Goal: Task Accomplishment & Management: Use online tool/utility

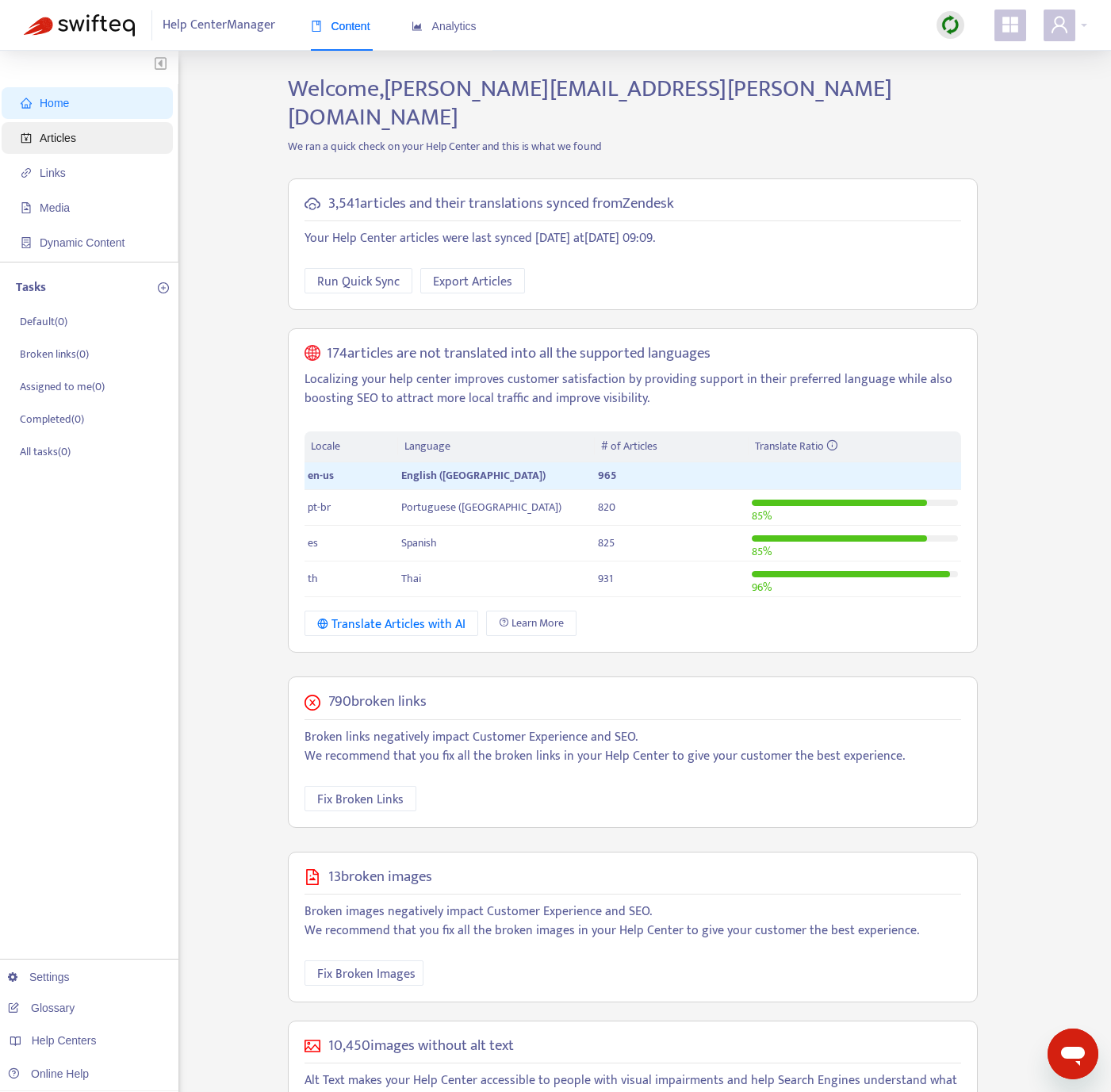
click at [81, 140] on span "Articles" at bounding box center [90, 138] width 139 height 32
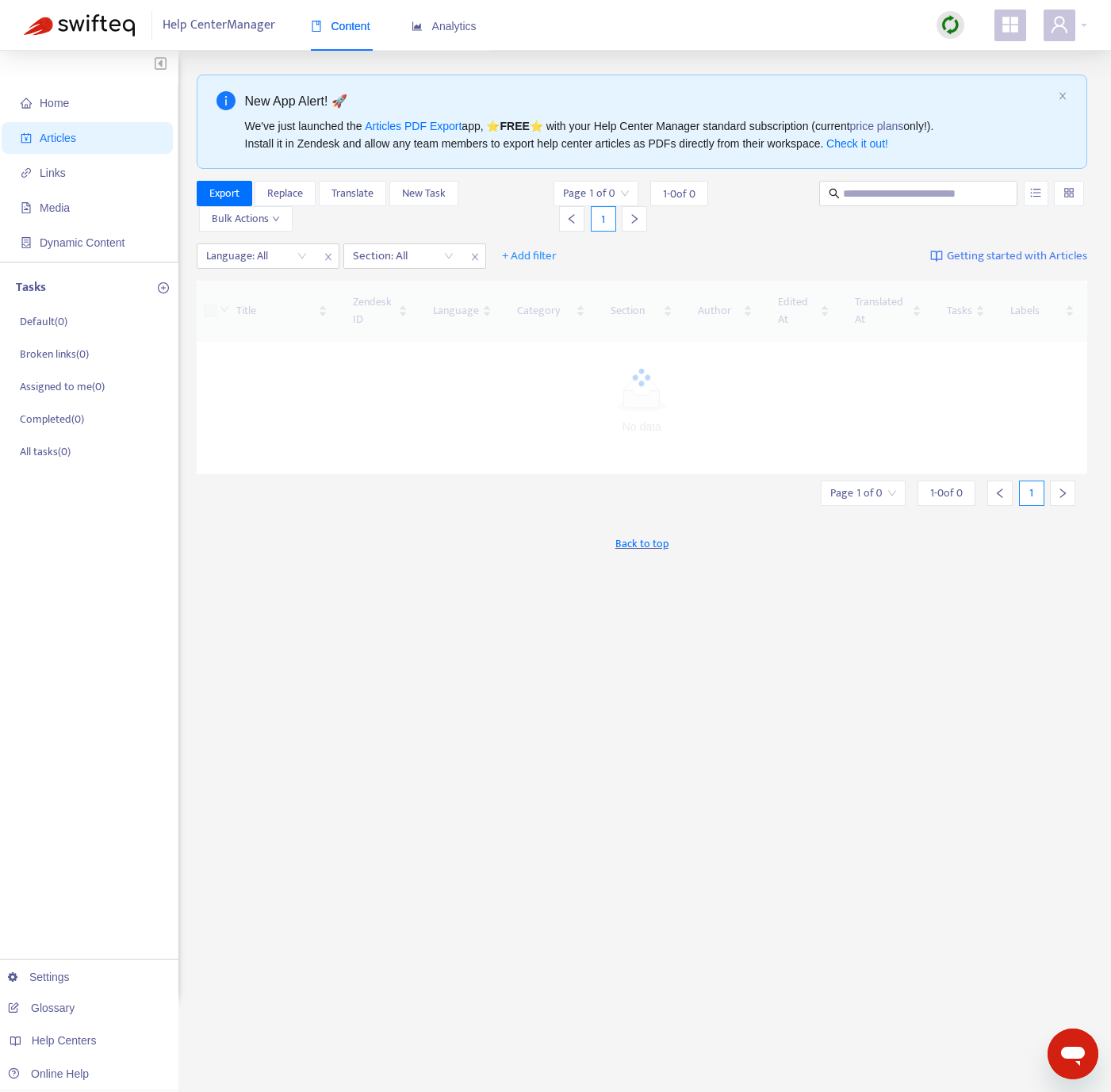
click at [927, 11] on div at bounding box center [950, 26] width 51 height 32
click at [957, 24] on img at bounding box center [950, 25] width 19 height 19
click at [954, 54] on link "Quick Sync" at bounding box center [982, 57] width 67 height 19
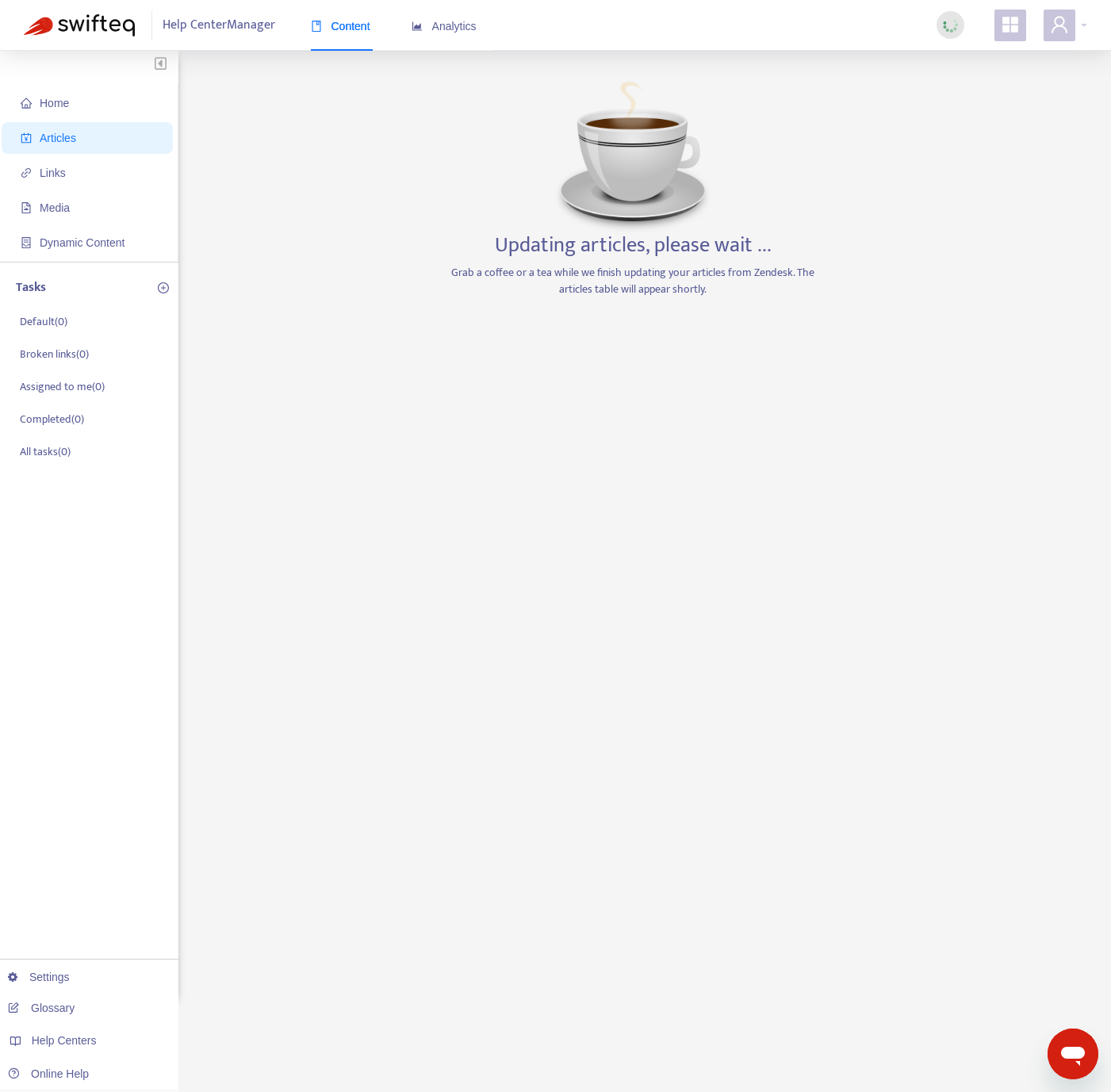
click at [1092, 24] on div "Help Center Manager Content Analytics" at bounding box center [555, 25] width 1111 height 50
click at [1087, 19] on div "Help Center Manager Content Analytics" at bounding box center [555, 25] width 1111 height 50
click at [1085, 21] on div at bounding box center [1064, 26] width 43 height 32
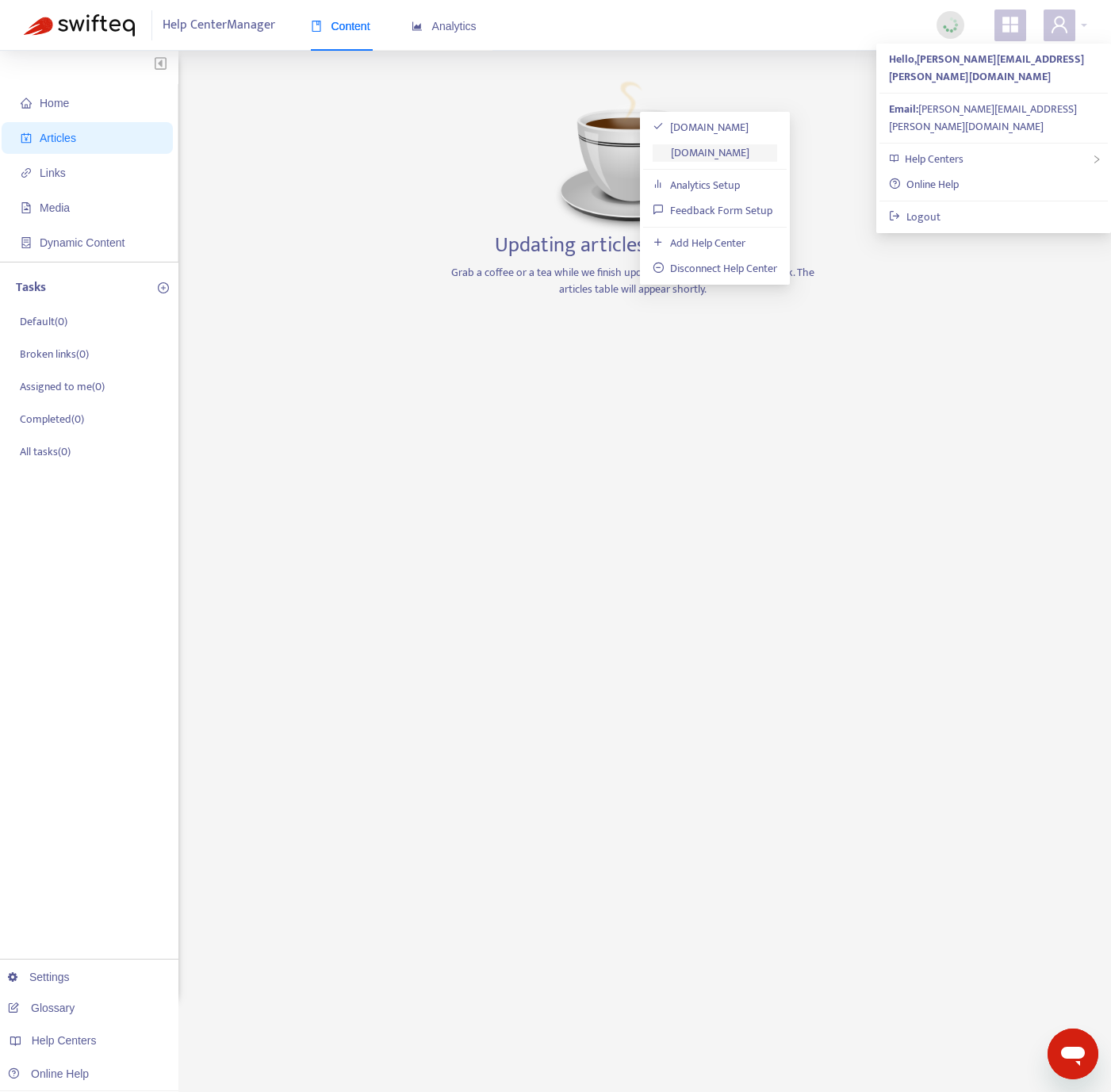
click at [749, 160] on link "[DOMAIN_NAME]" at bounding box center [701, 153] width 97 height 19
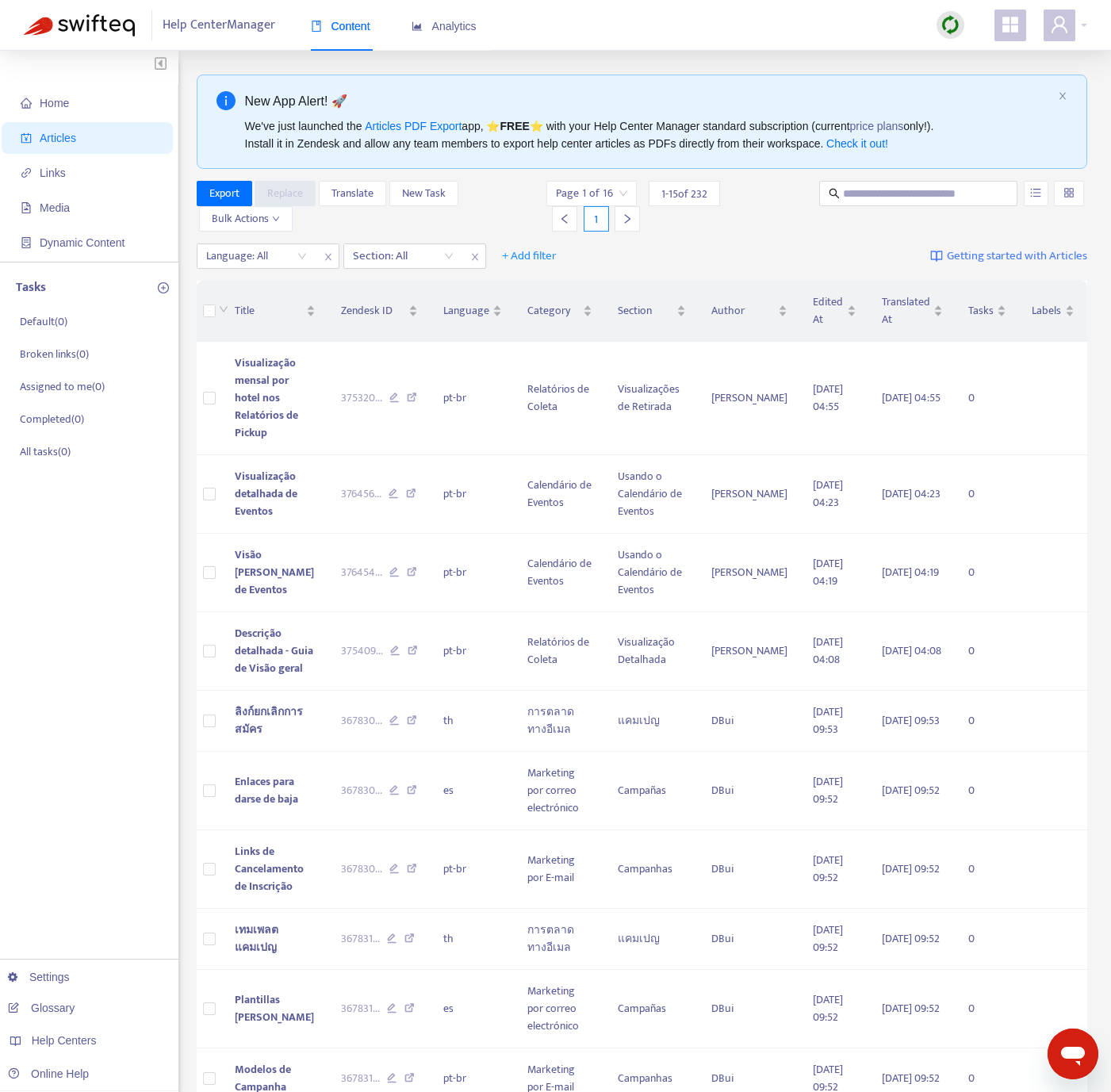
click at [956, 30] on img at bounding box center [950, 25] width 19 height 19
click at [968, 58] on link "Quick Sync" at bounding box center [982, 57] width 67 height 19
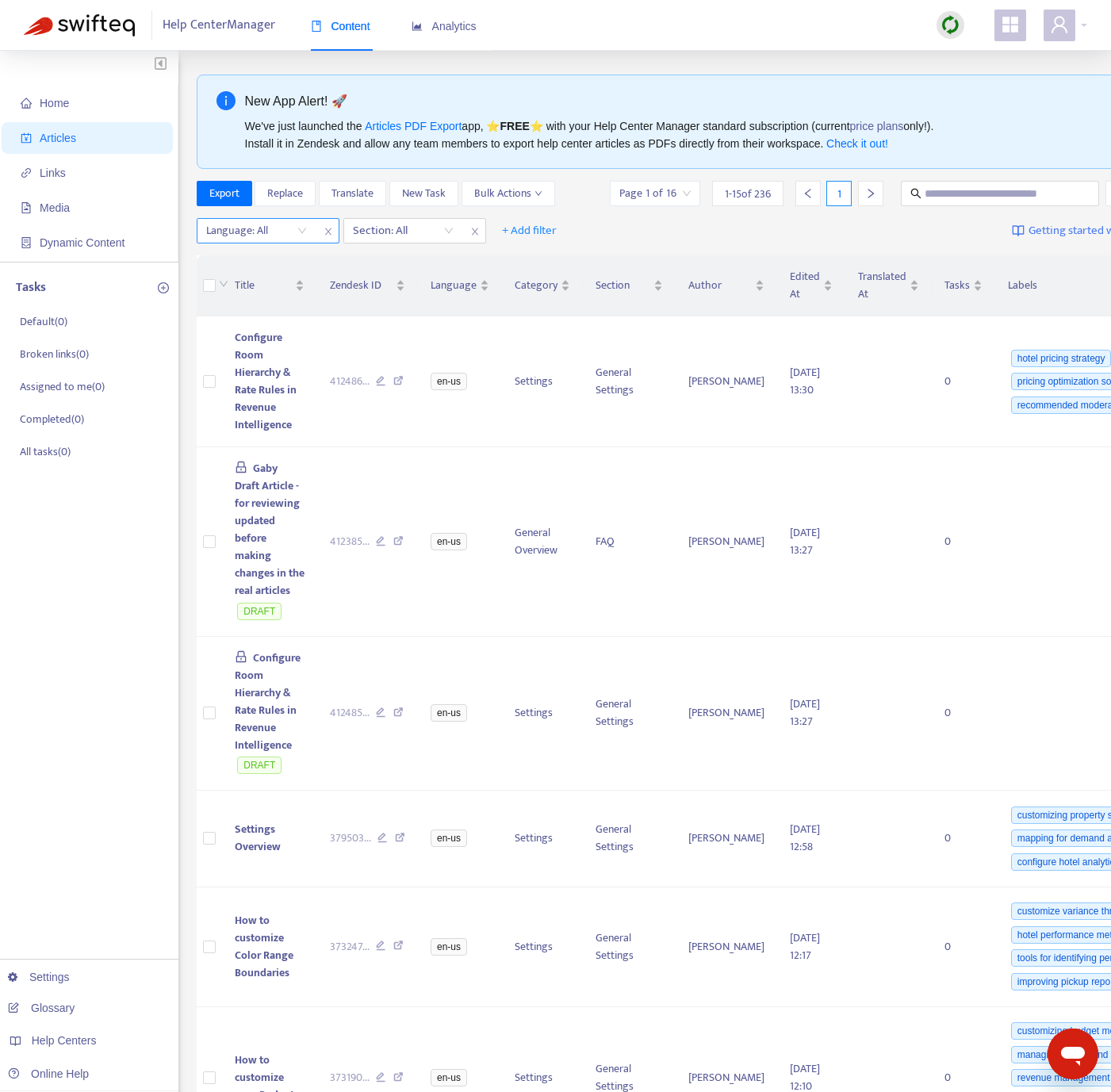
click at [236, 239] on div at bounding box center [248, 231] width 96 height 19
click at [259, 257] on div "en-us" at bounding box center [348, 264] width 276 height 18
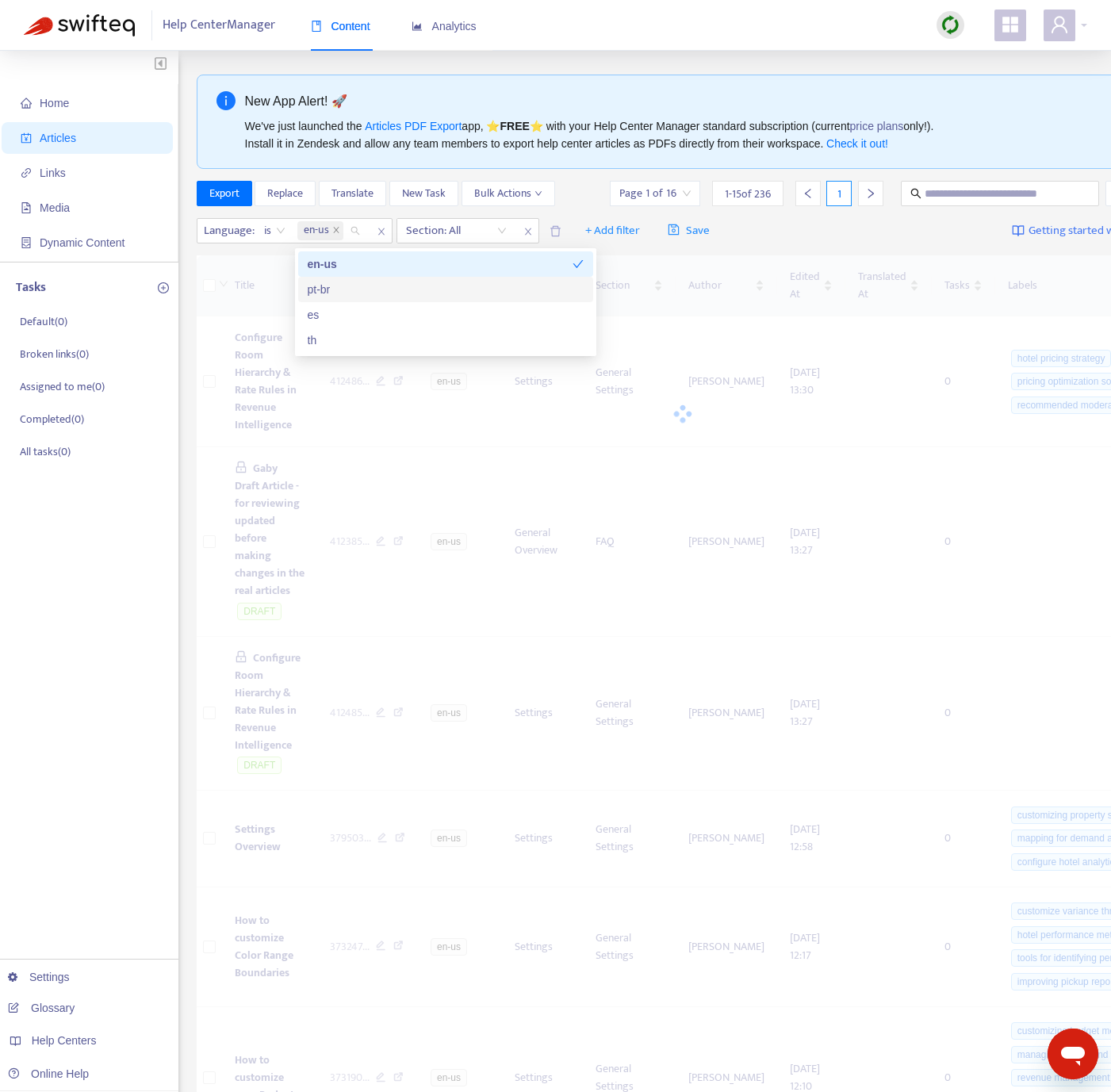
click at [148, 546] on div "Home Articles Links Media Dynamic Content Tasks Default ( 0 ) Broken links ( 0 …" at bounding box center [89, 1058] width 178 height 2017
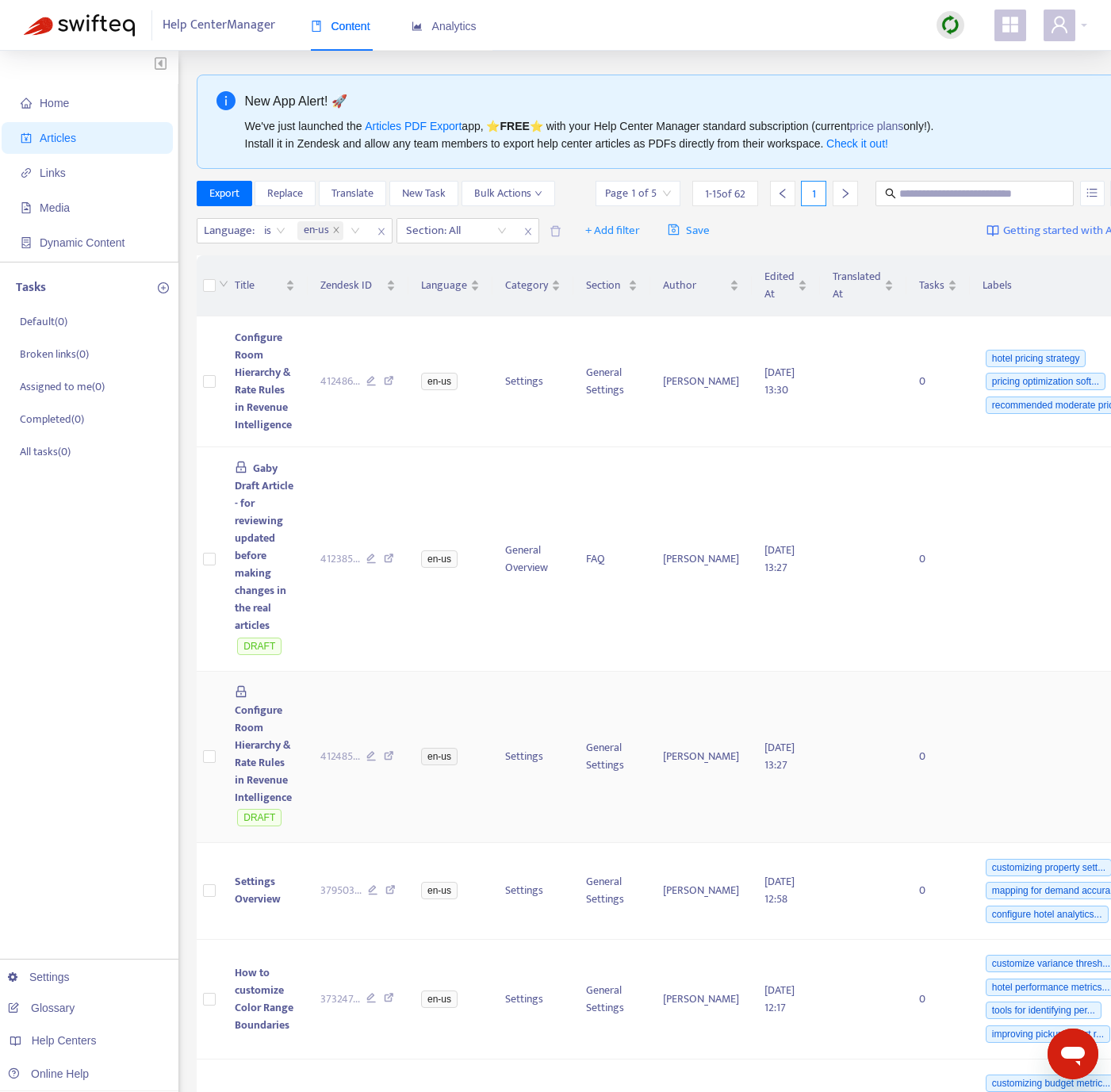
click at [387, 755] on icon at bounding box center [389, 758] width 11 height 14
click at [390, 383] on icon at bounding box center [389, 383] width 11 height 14
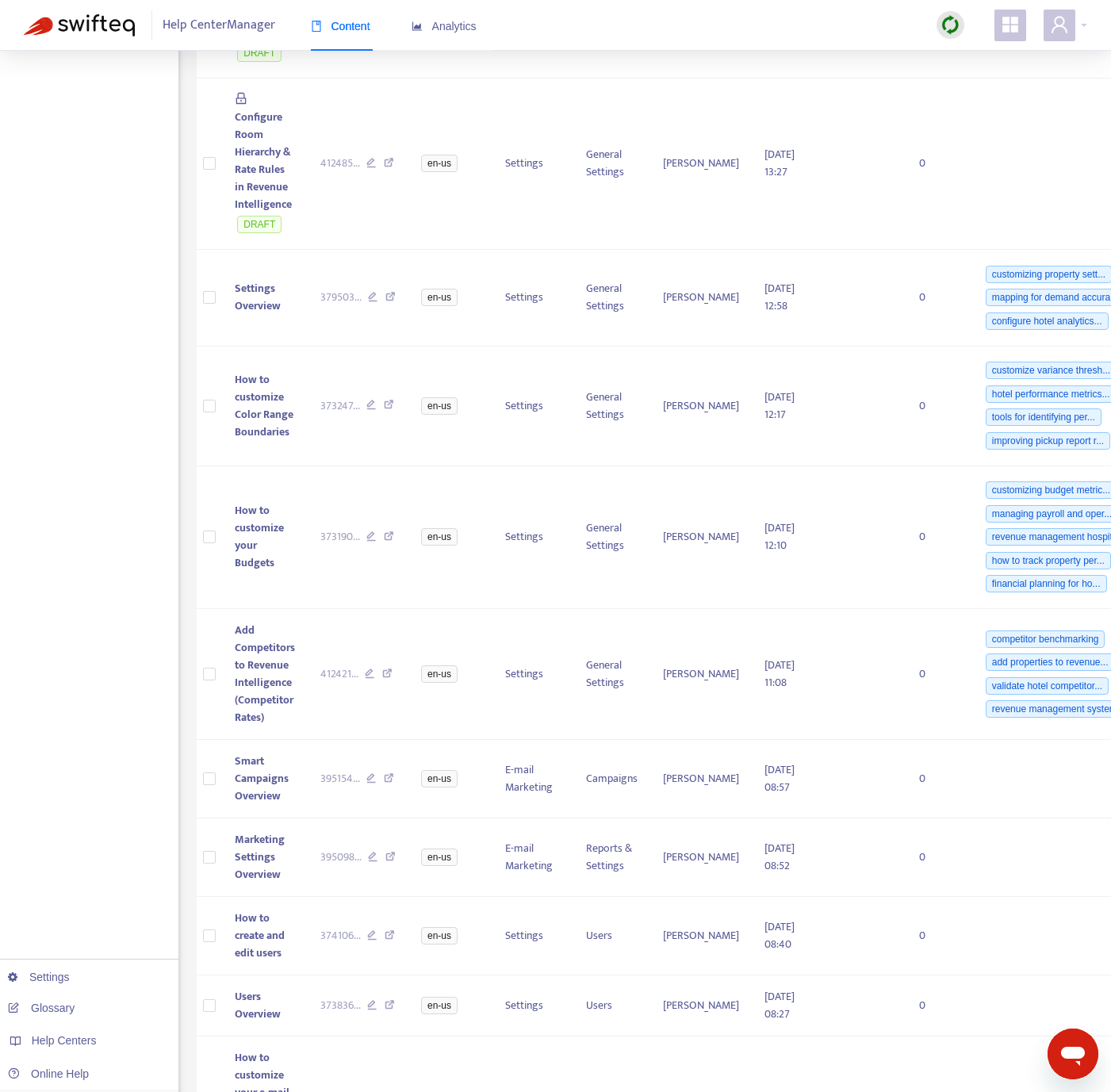
scroll to position [634, 0]
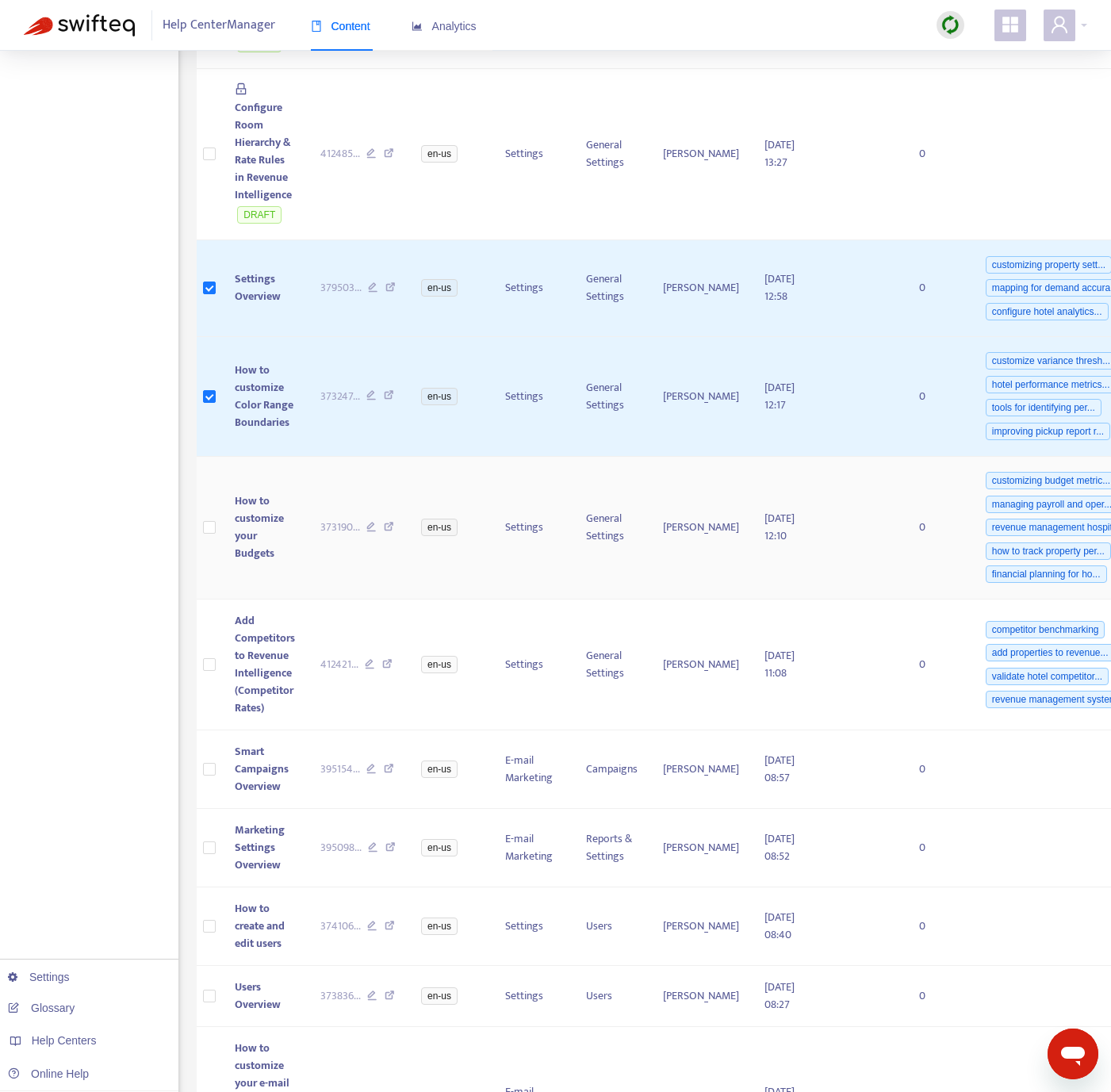
click at [215, 539] on td at bounding box center [209, 528] width 26 height 144
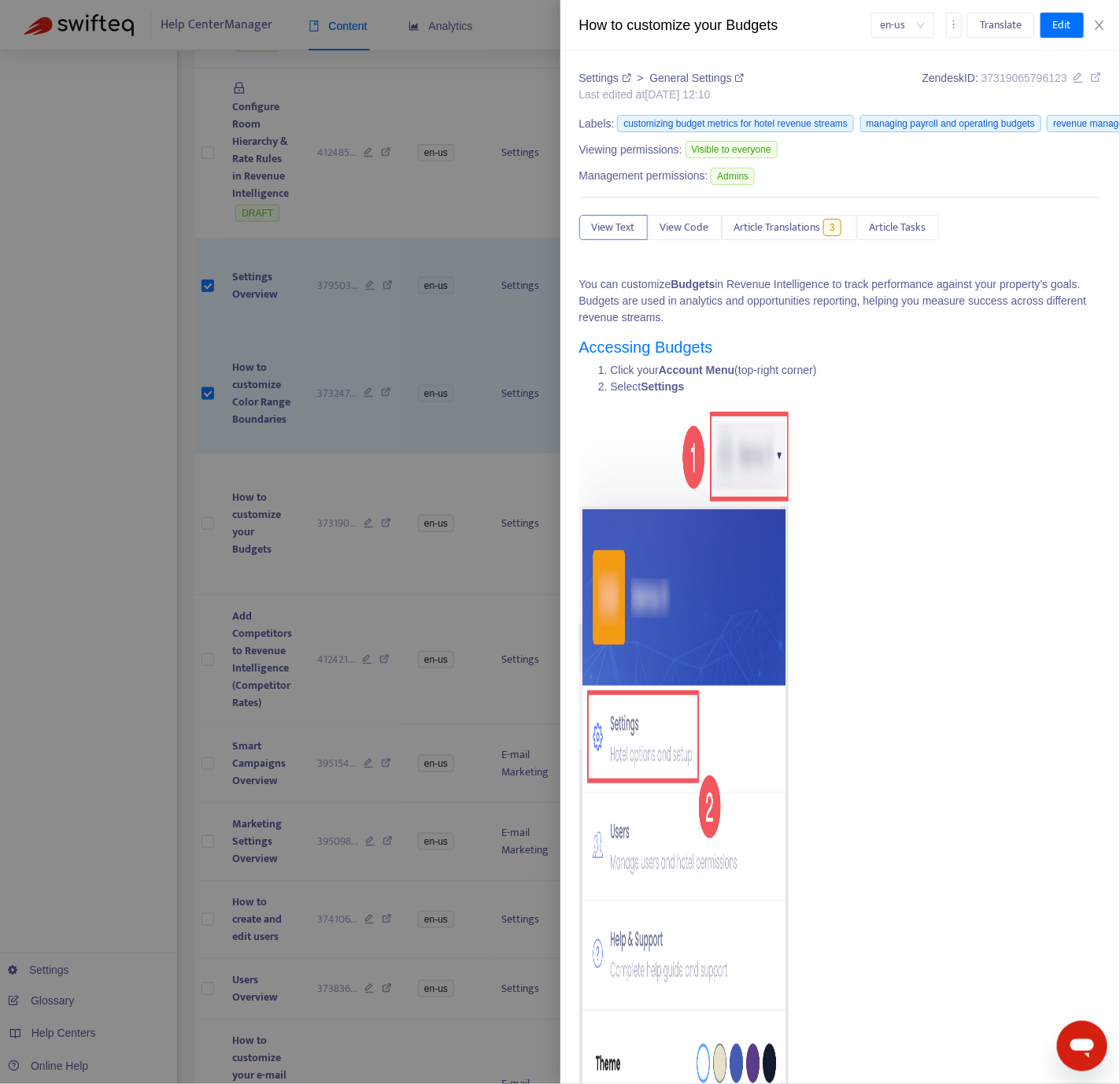
click at [309, 545] on div at bounding box center [560, 542] width 1120 height 1084
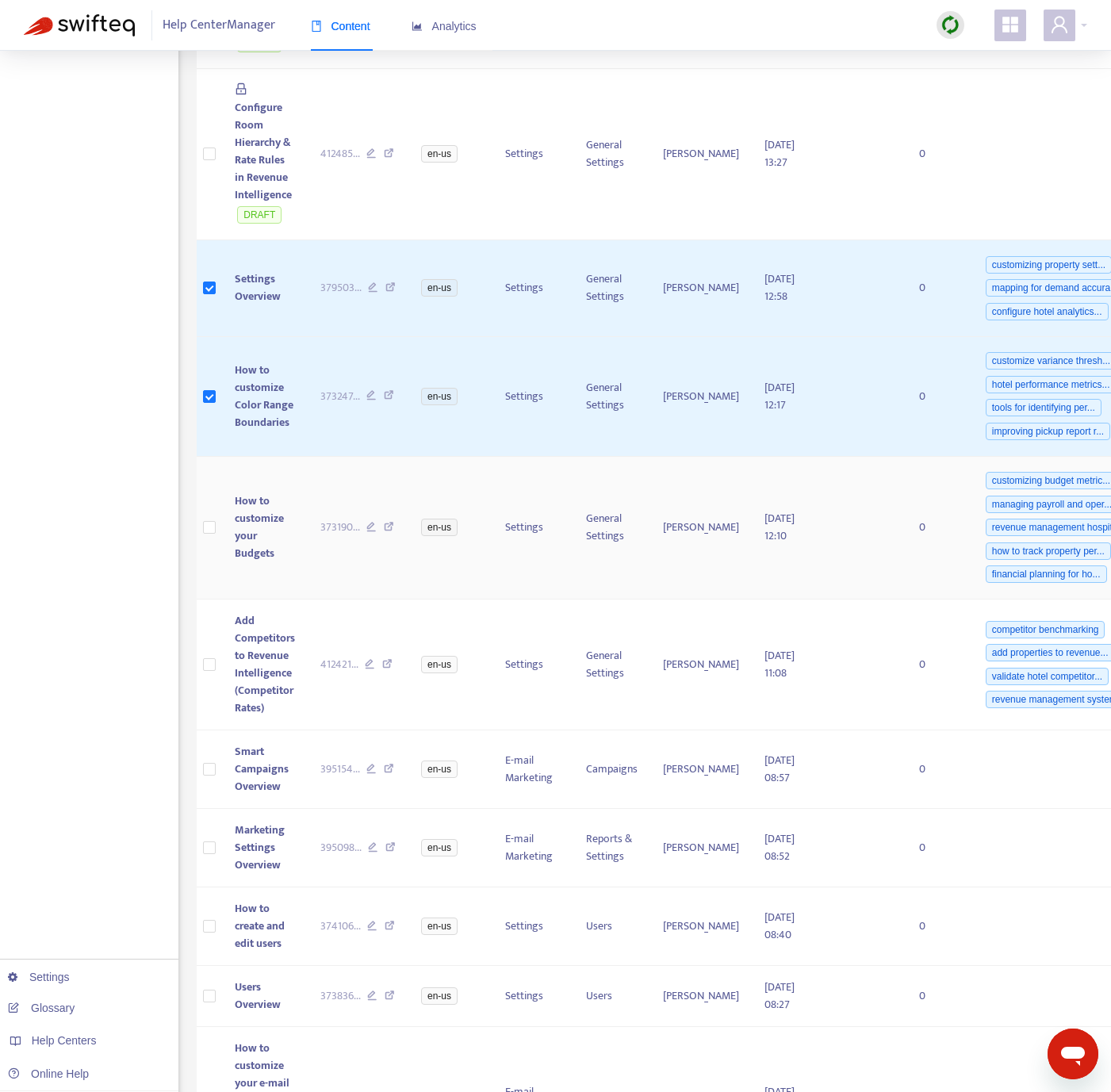
click at [200, 538] on td at bounding box center [209, 528] width 26 height 144
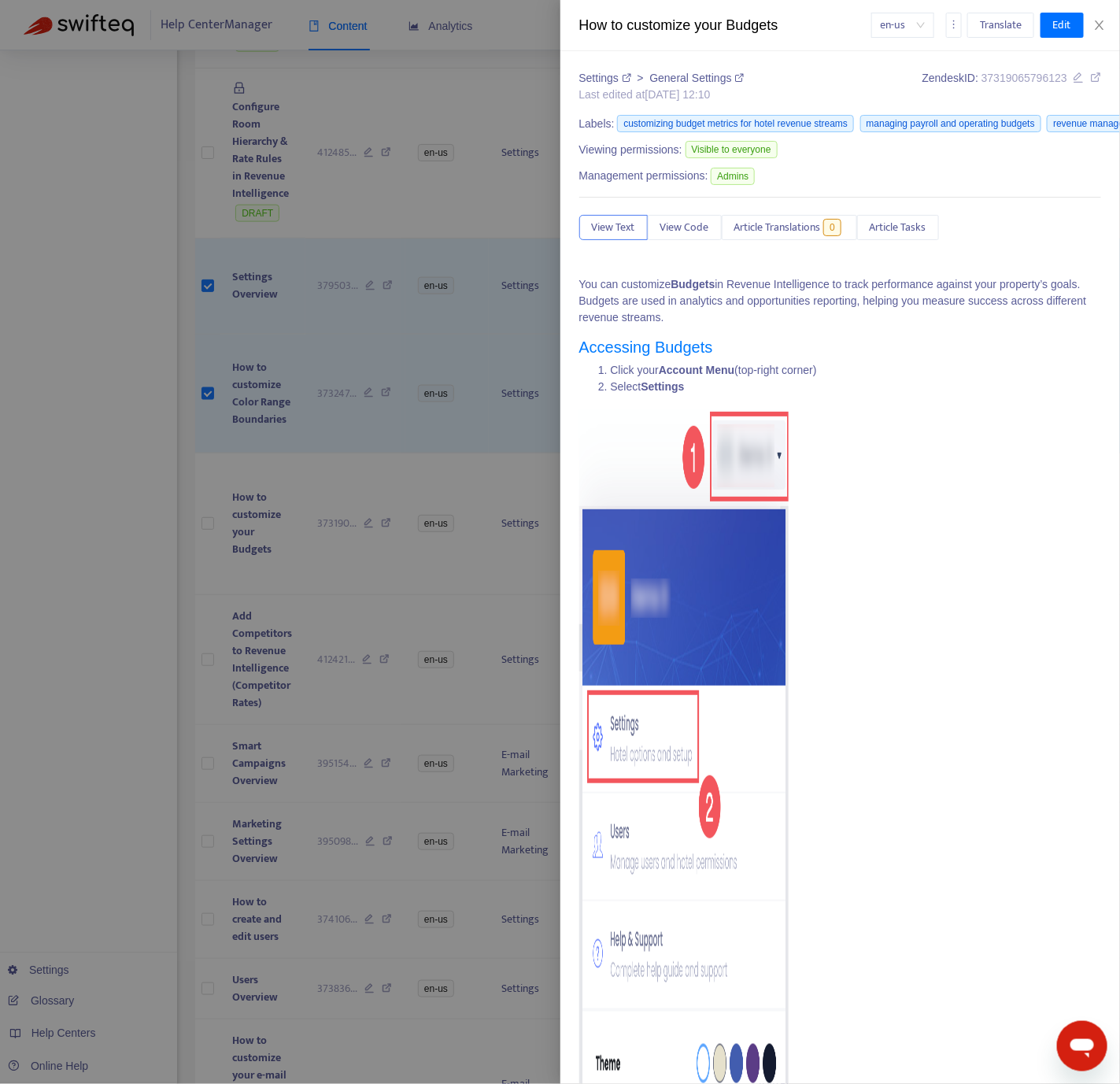
click at [205, 671] on div at bounding box center [560, 542] width 1120 height 1084
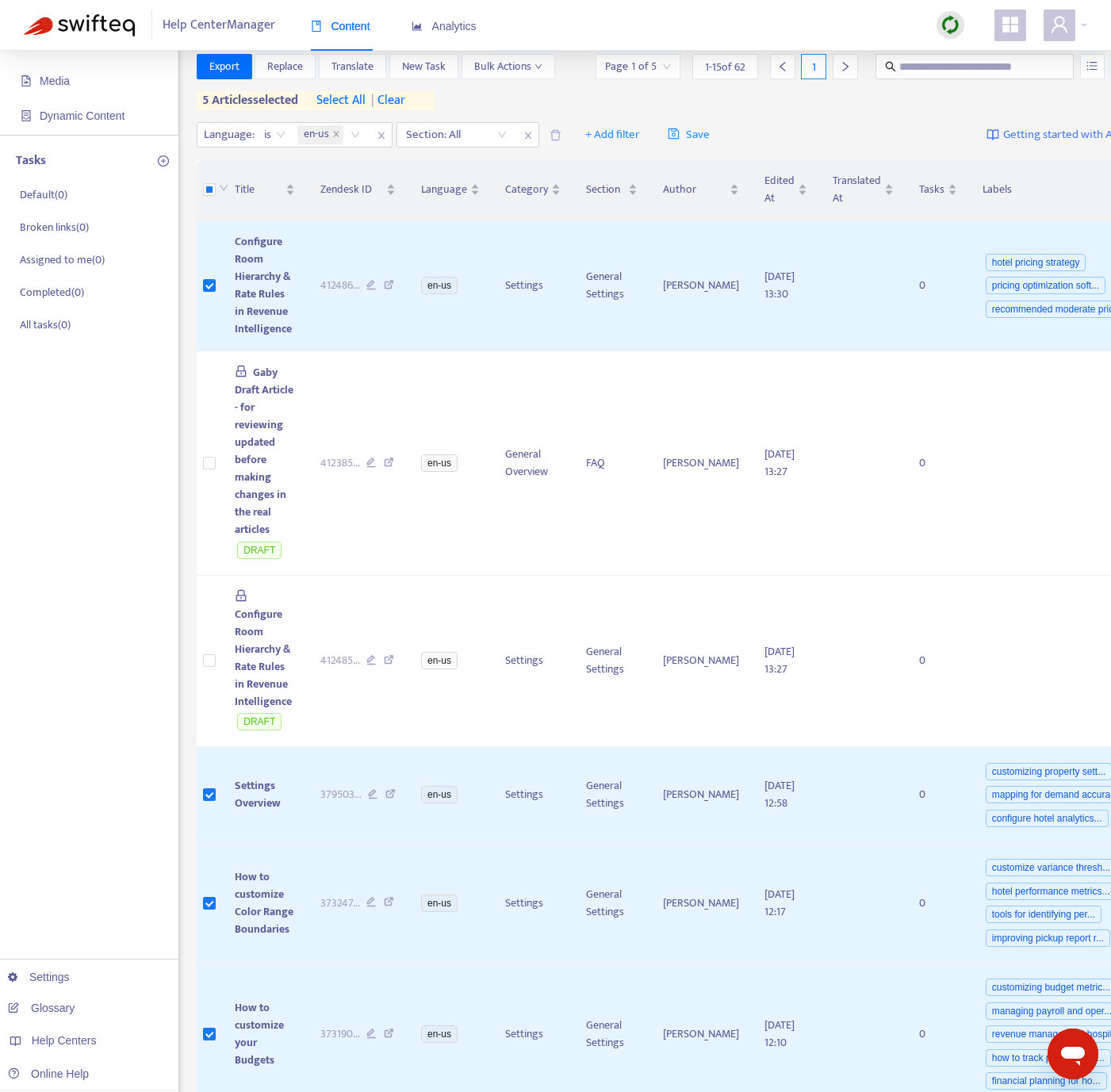
scroll to position [120, 0]
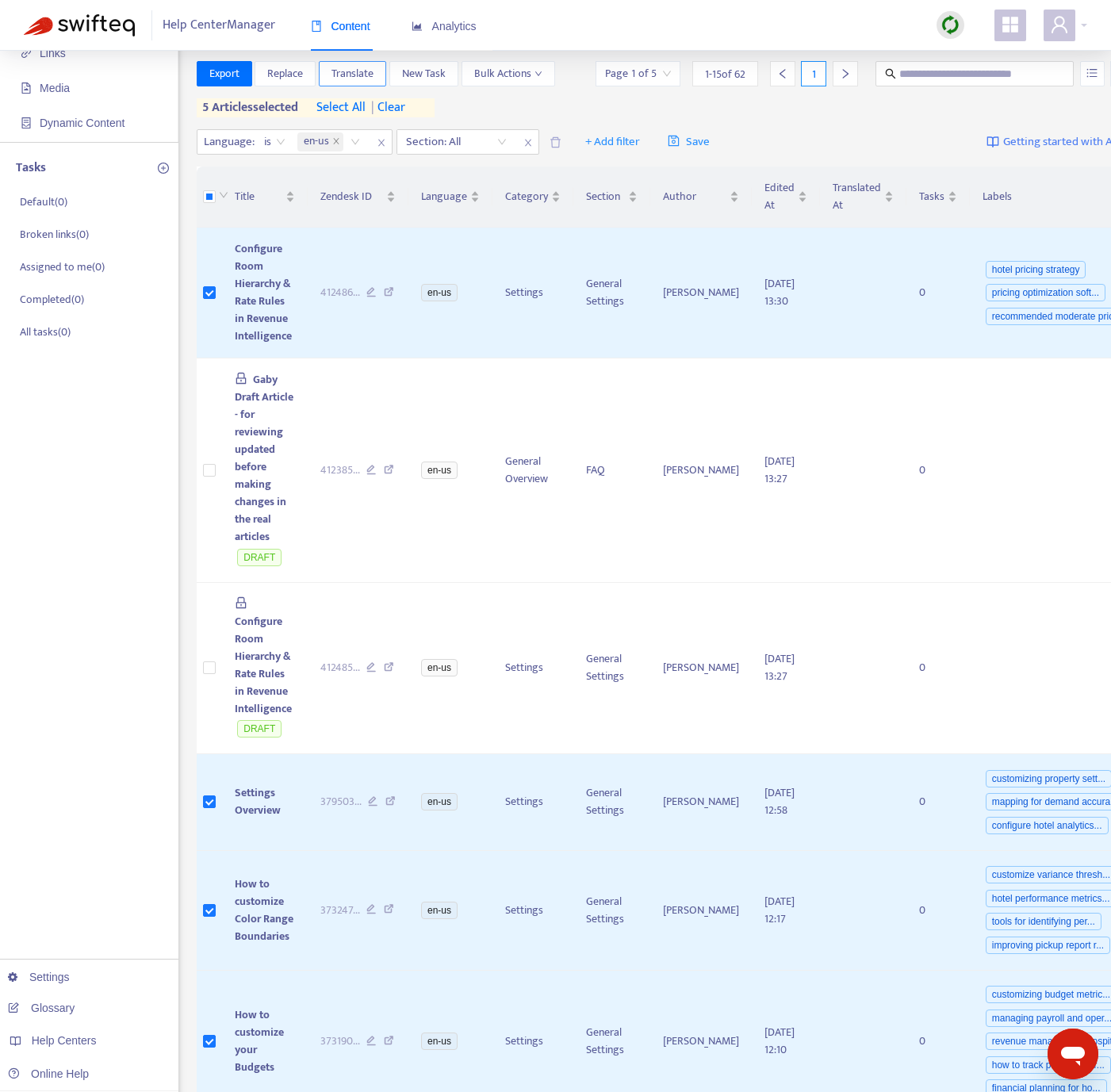
click at [373, 72] on span "Translate" at bounding box center [353, 74] width 42 height 18
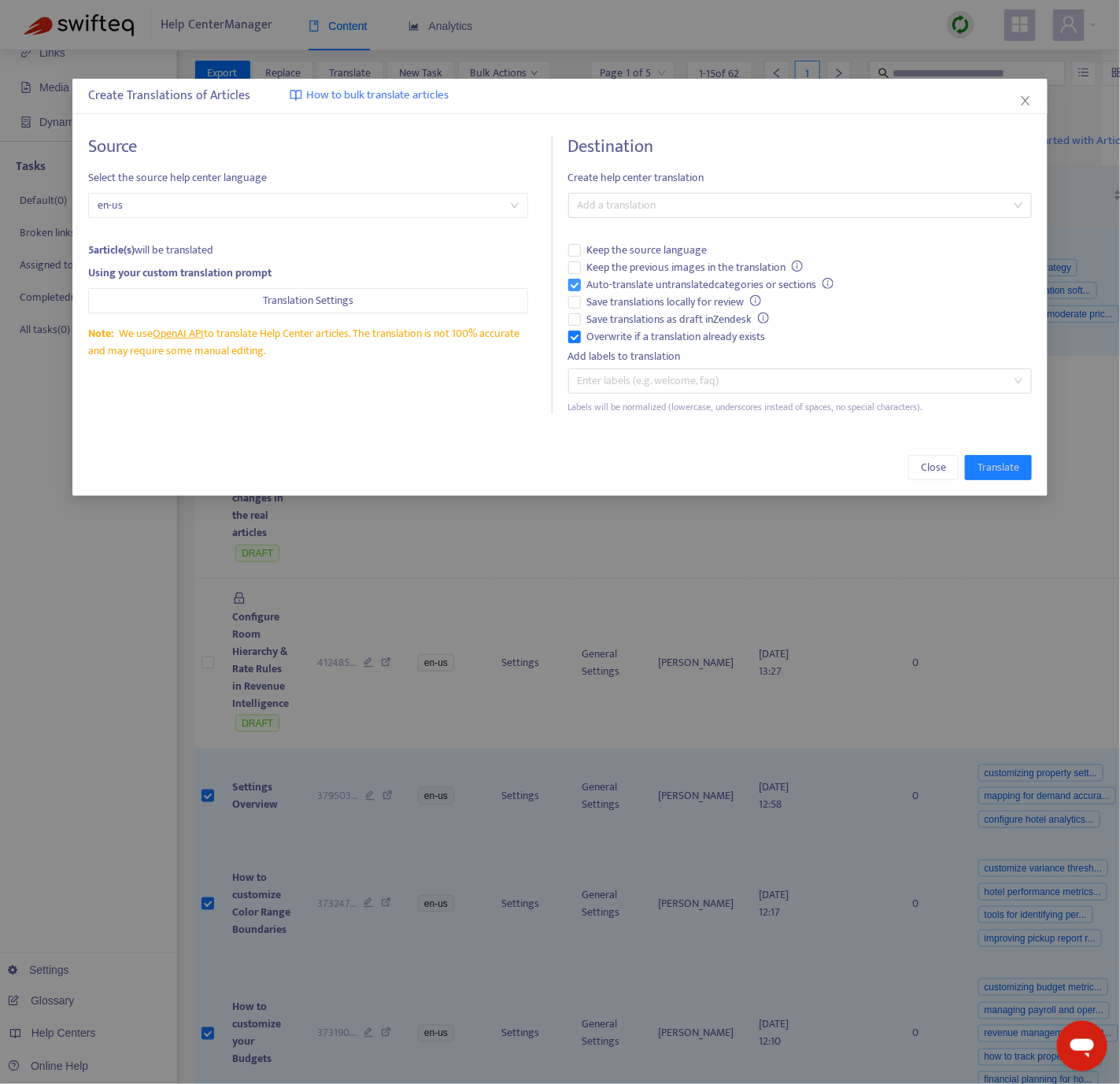
click at [578, 292] on label "Auto-translate untranslated categories or sections" at bounding box center [800, 285] width 464 height 18
click at [621, 204] on div at bounding box center [792, 206] width 440 height 19
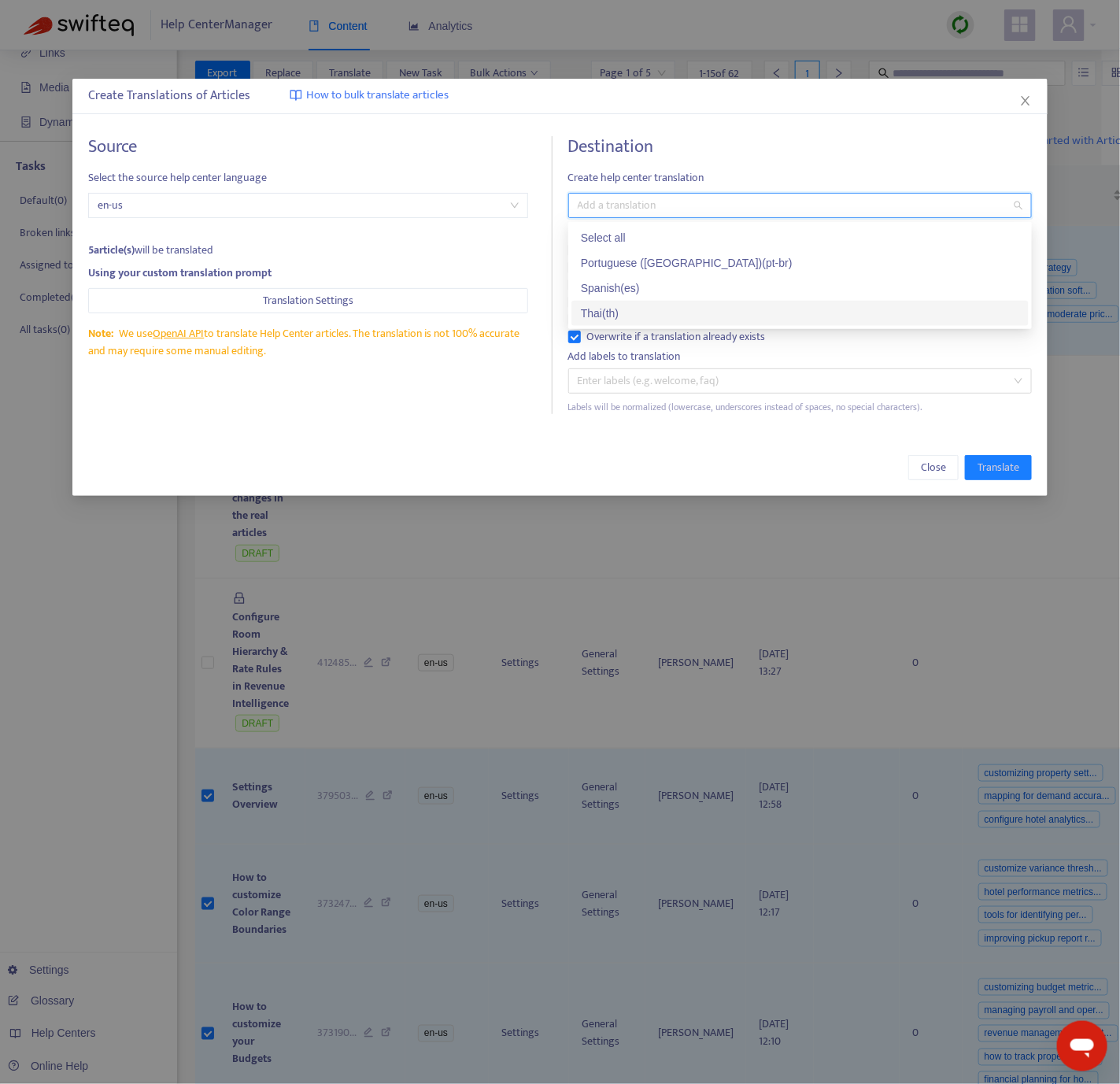
click at [600, 315] on div "Thai ( th )" at bounding box center [800, 314] width 438 height 18
click at [279, 455] on div "Close Translate" at bounding box center [560, 467] width 975 height 57
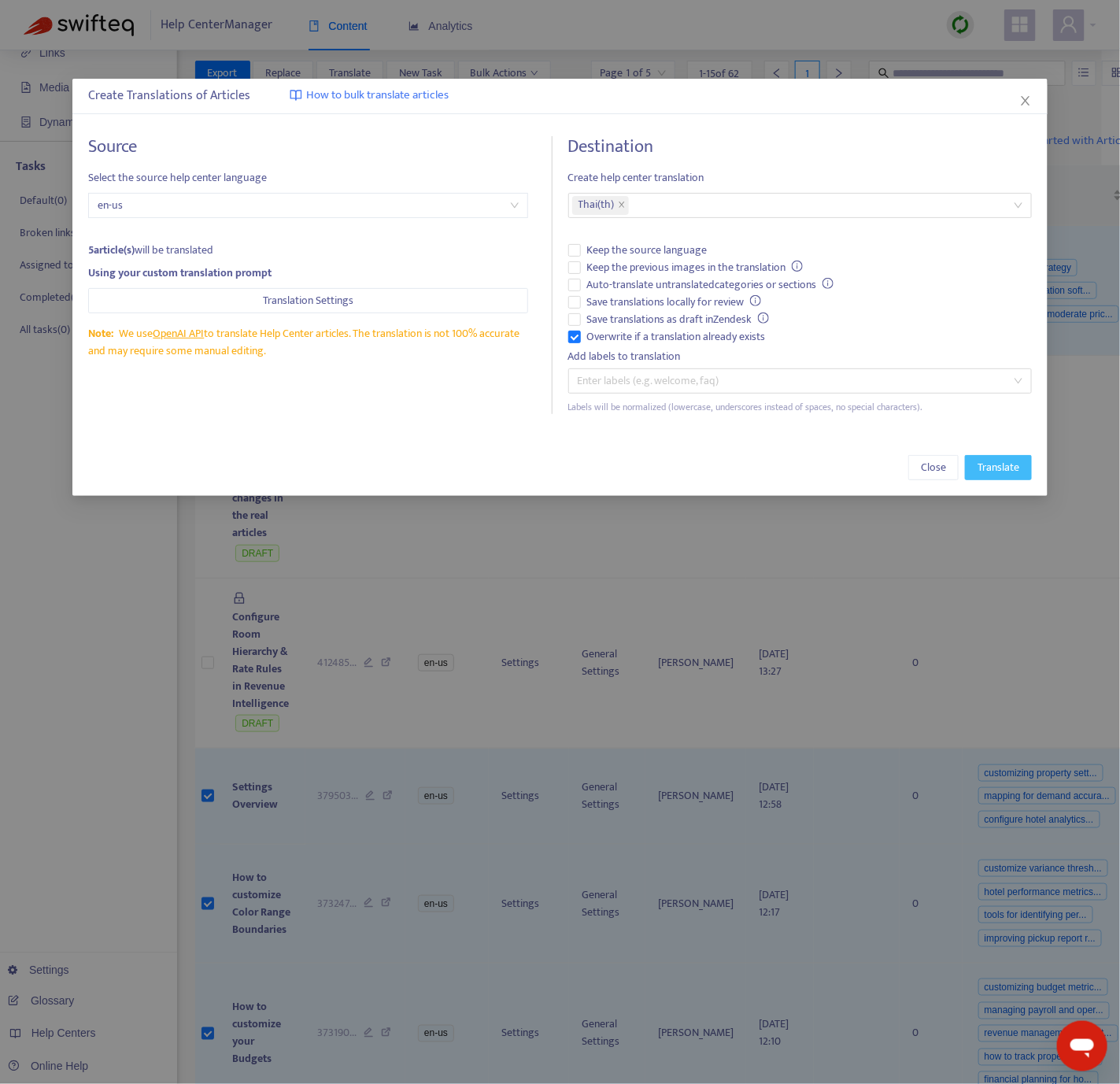
click at [1000, 477] on span "Translate" at bounding box center [999, 468] width 42 height 18
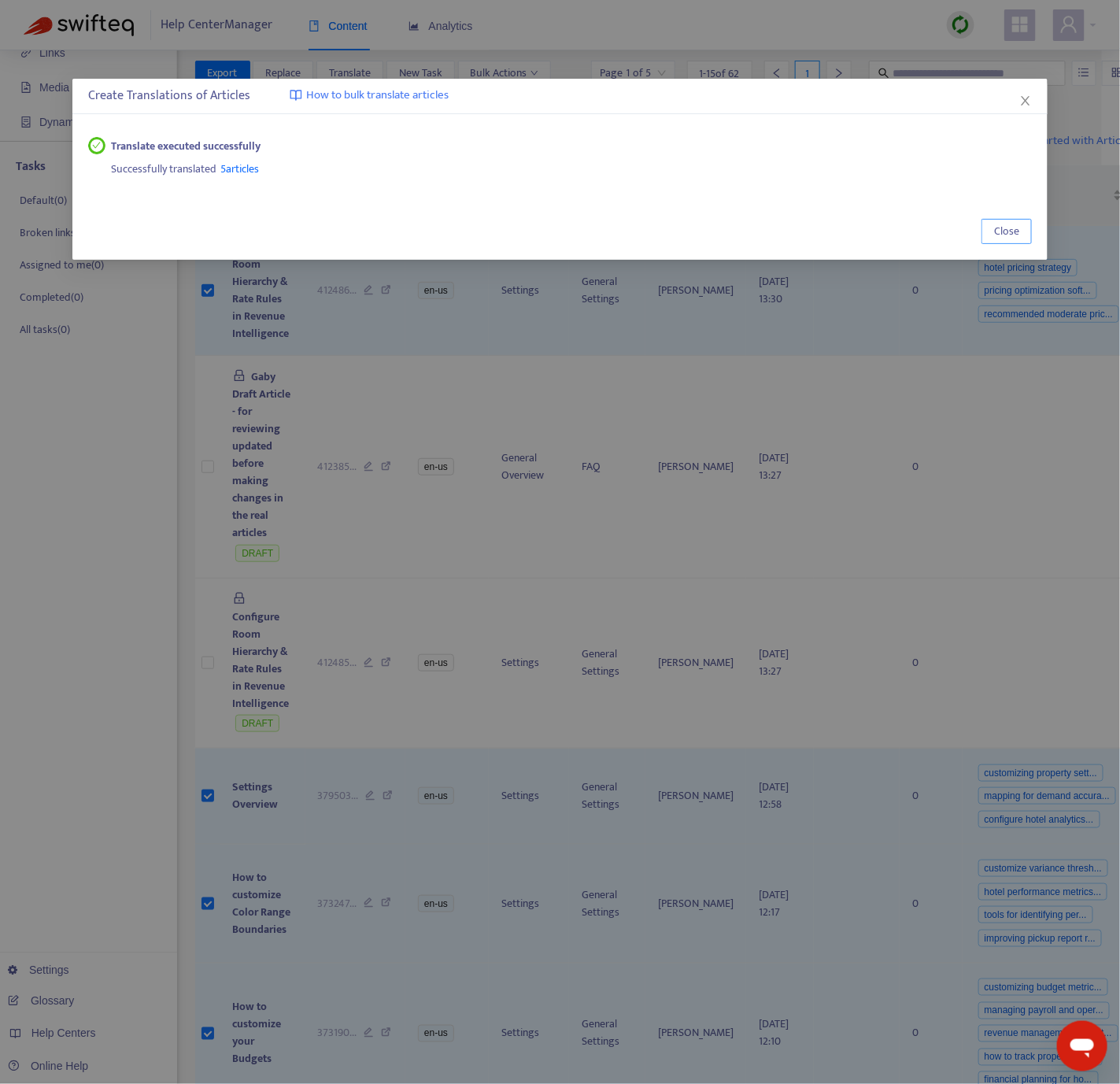
click at [1026, 228] on button "Close" at bounding box center [1006, 231] width 50 height 25
